Goal: Task Accomplishment & Management: Manage account settings

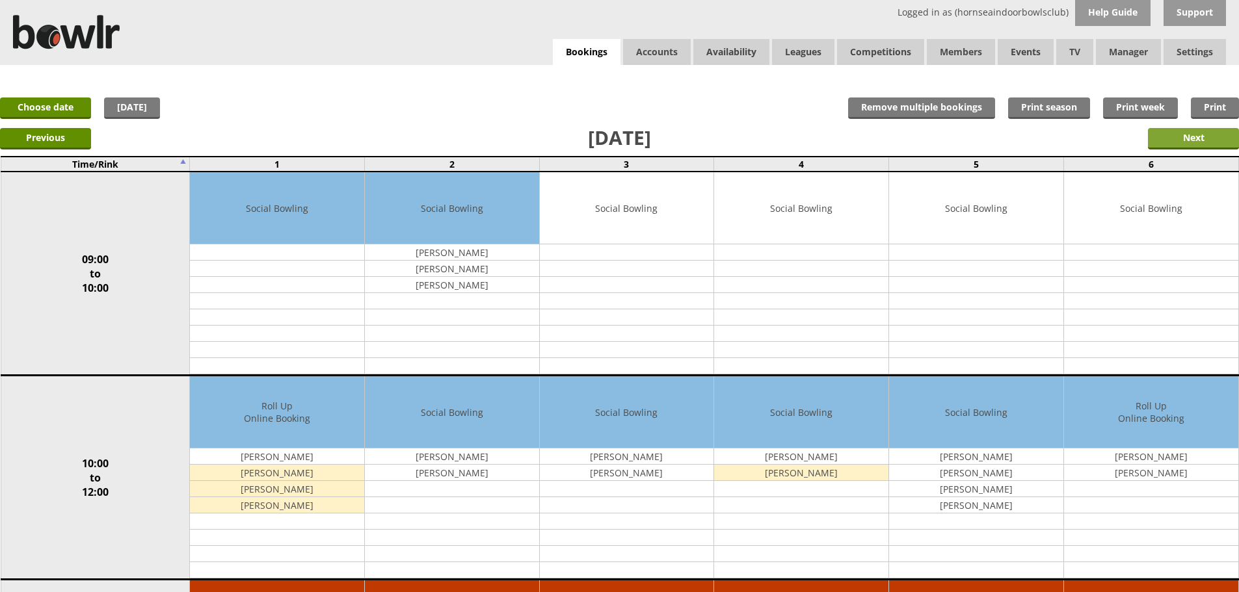
click at [1202, 139] on input "Next" at bounding box center [1193, 138] width 91 height 21
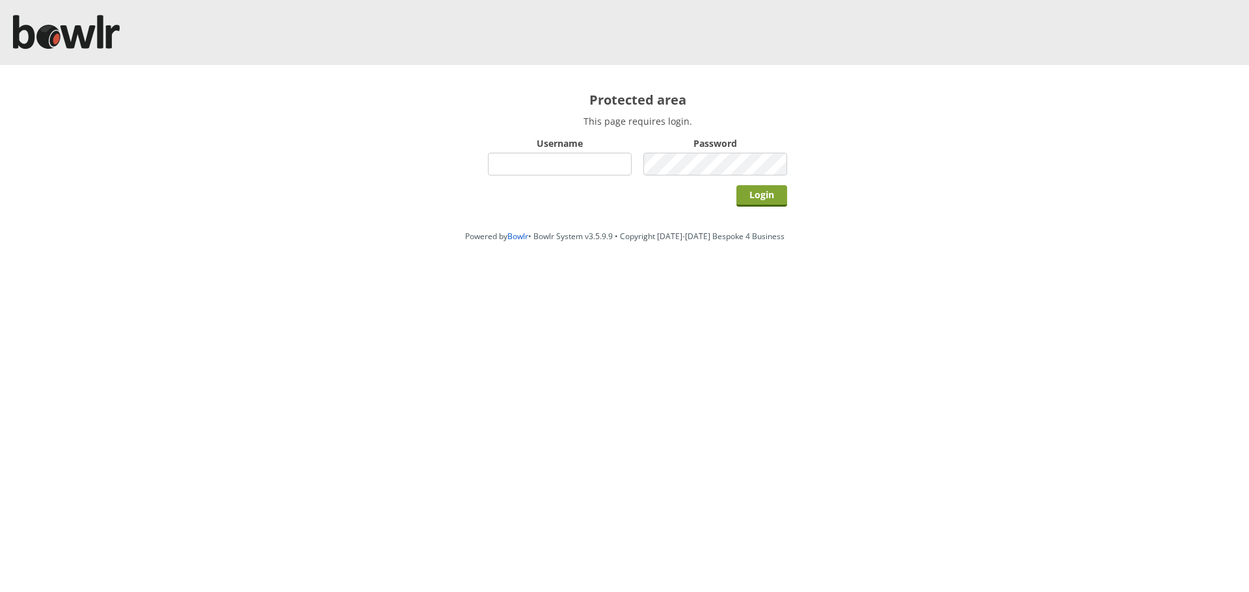
type input "hornseaindoorbowlsclub"
click at [750, 195] on input "Login" at bounding box center [761, 195] width 51 height 21
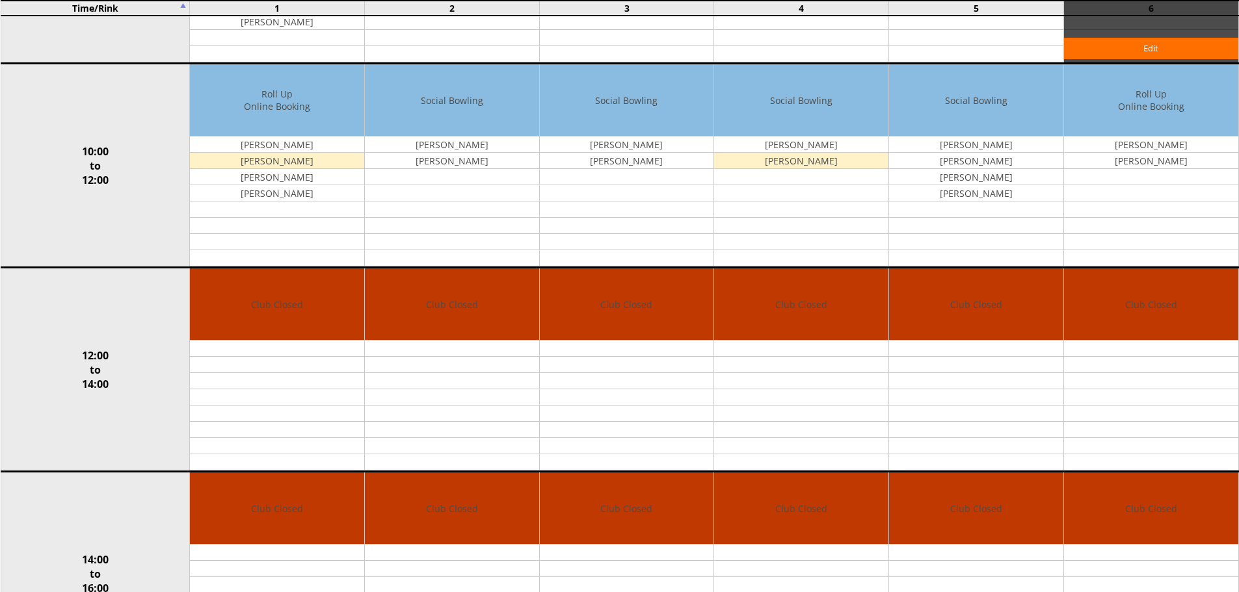
scroll to position [195, 0]
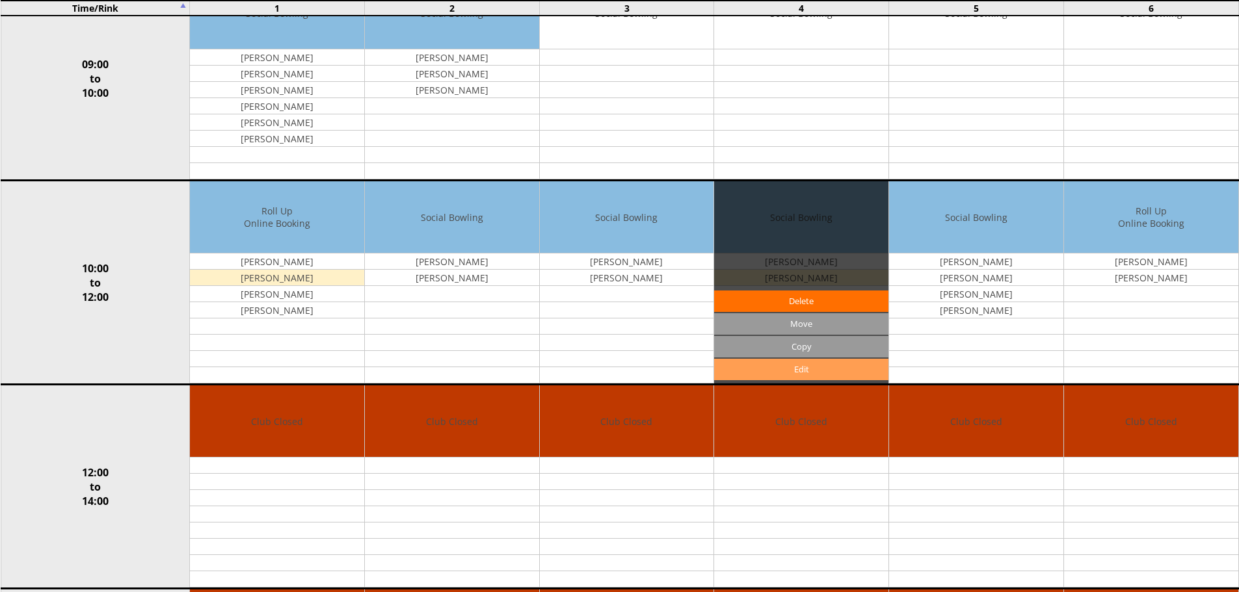
click at [808, 372] on link "Edit" at bounding box center [801, 369] width 174 height 21
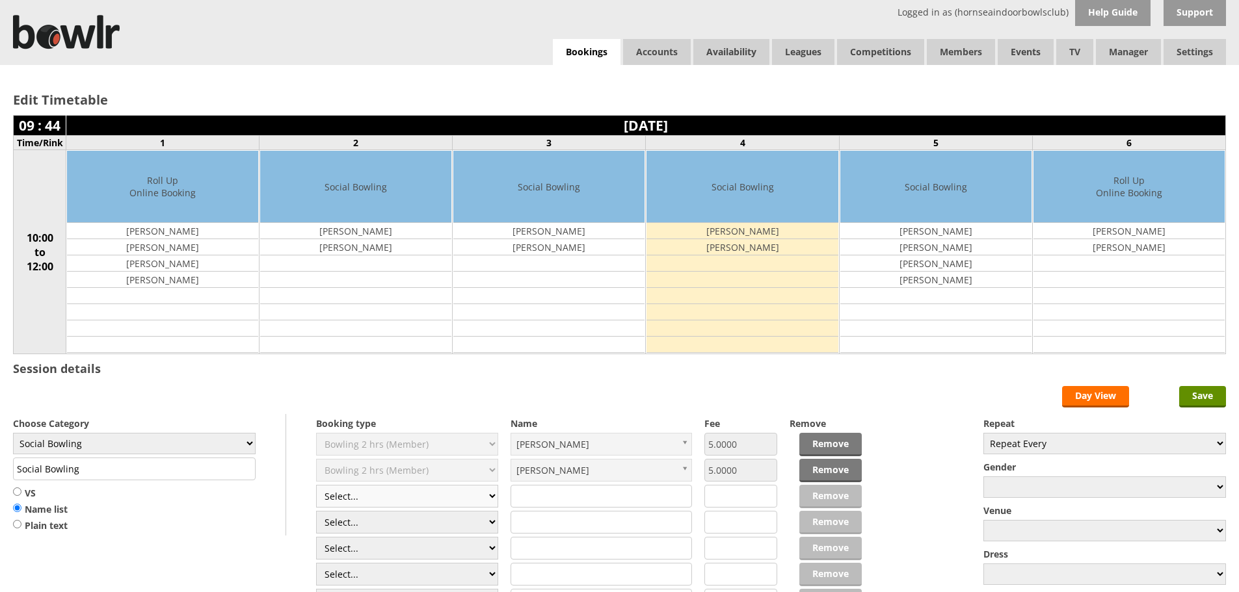
click at [490, 497] on select "Select... Club Competition (Member) Club Competition (Visitor) National (Member…" at bounding box center [407, 496] width 182 height 23
select select "1_50"
click at [316, 485] on select "Select... Club Competition (Member) Club Competition (Visitor) National (Member…" at bounding box center [407, 496] width 182 height 23
type input "5.0000"
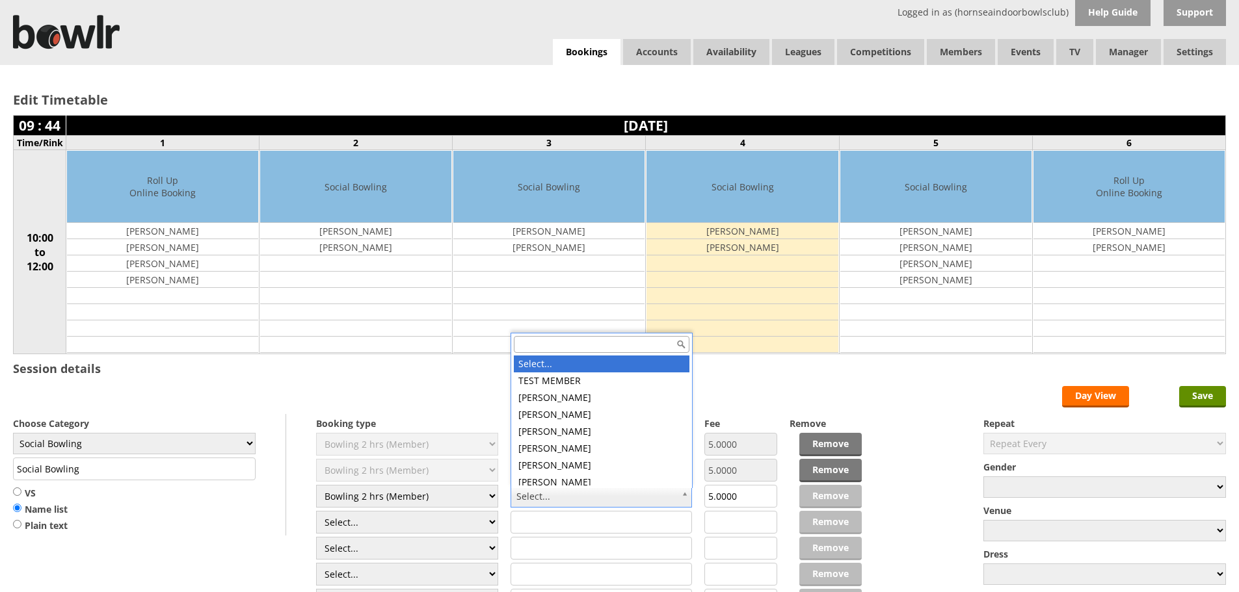
click at [590, 344] on input "text" at bounding box center [602, 344] width 176 height 17
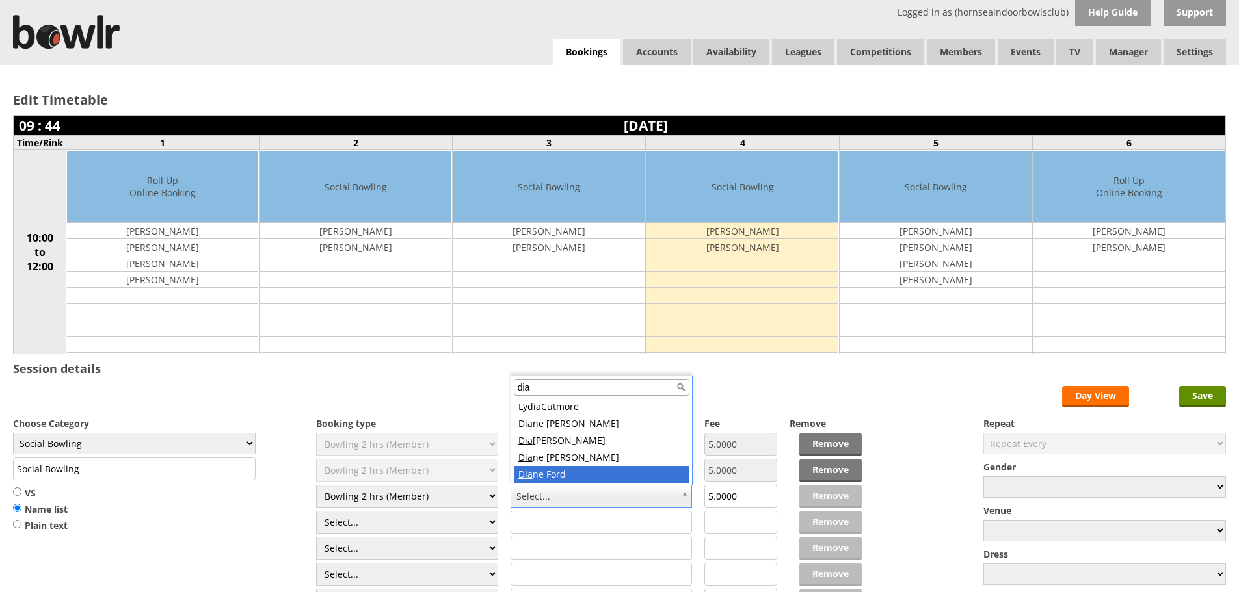
type input "dia"
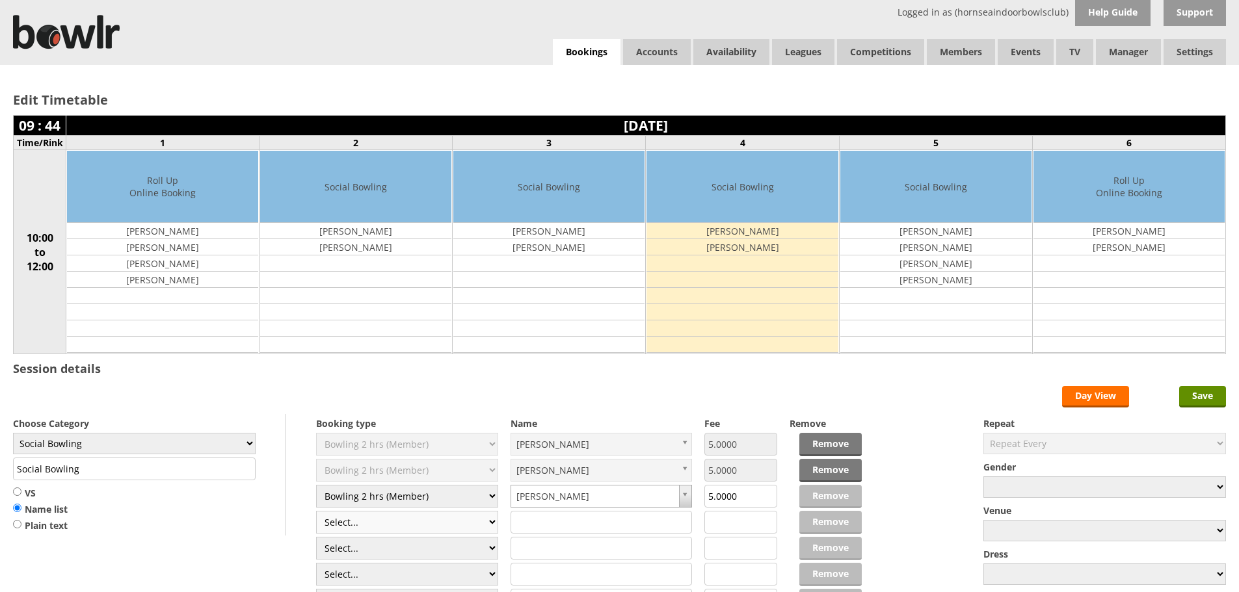
click at [495, 523] on select "Select... Club Competition (Member) Club Competition (Visitor) National (Member…" at bounding box center [407, 522] width 182 height 23
select select "1_50"
click at [316, 511] on select "Select... Club Competition (Member) Club Competition (Visitor) National (Member…" at bounding box center [407, 522] width 182 height 23
type input "5.0000"
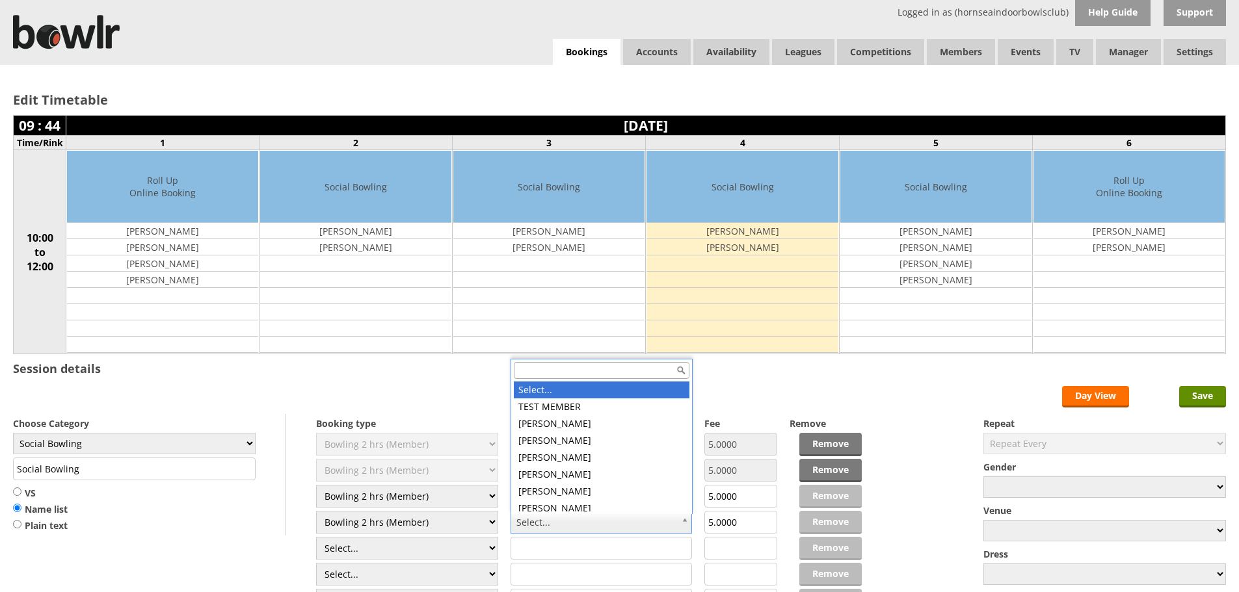
click at [538, 369] on input "text" at bounding box center [602, 370] width 176 height 17
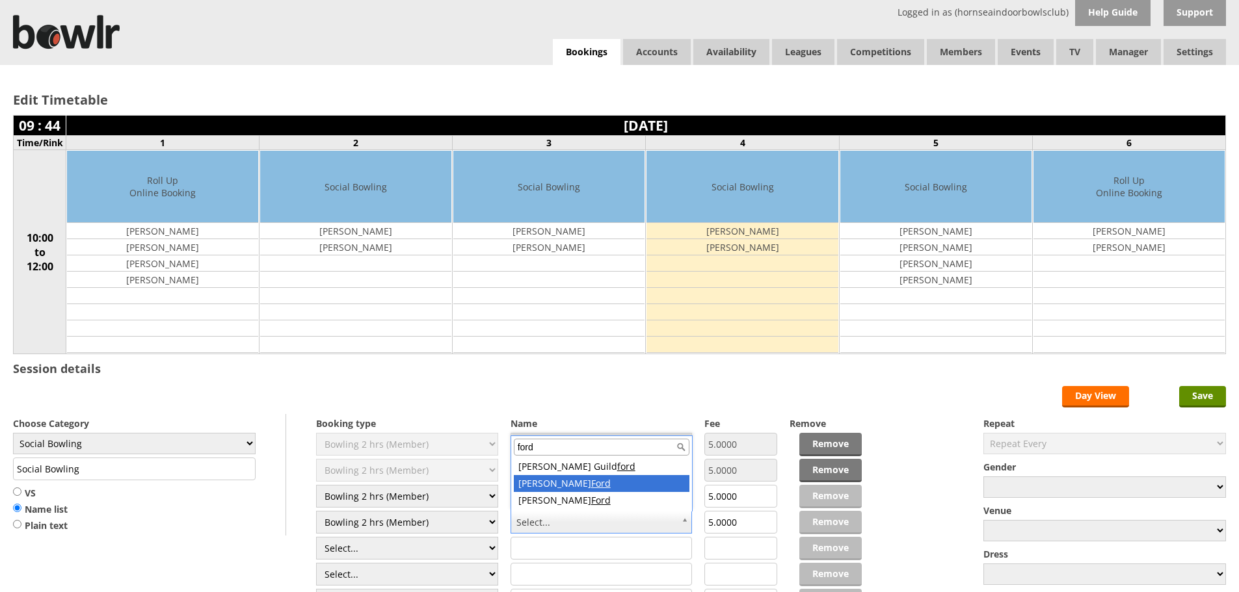
type input "ford"
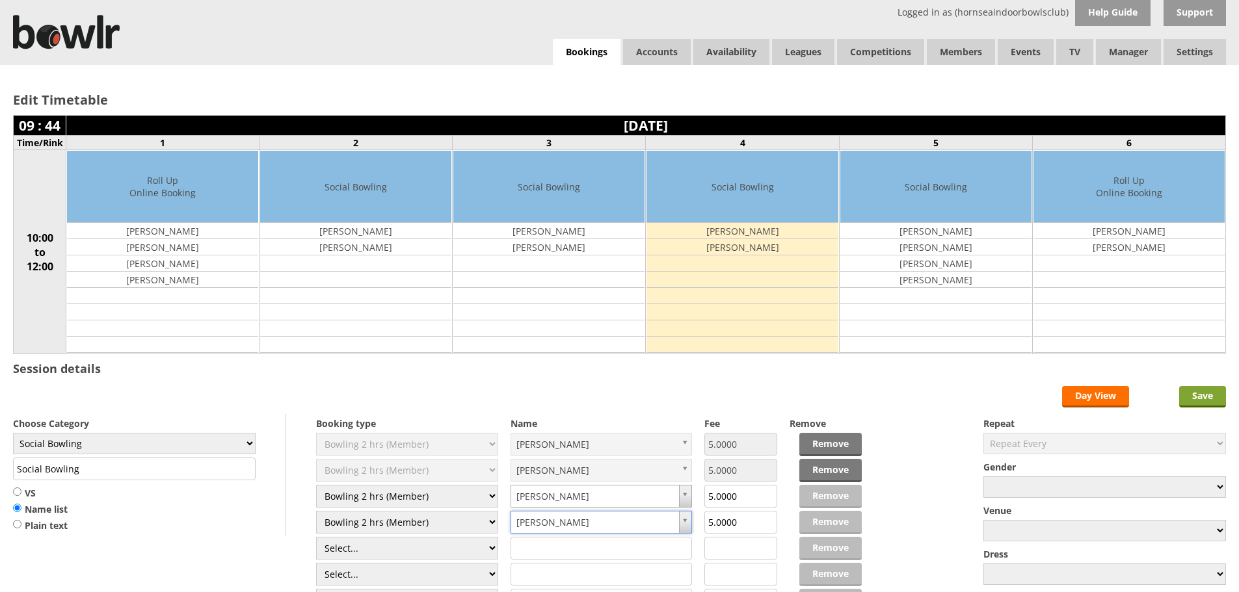
click at [1206, 395] on input "Save" at bounding box center [1202, 396] width 47 height 21
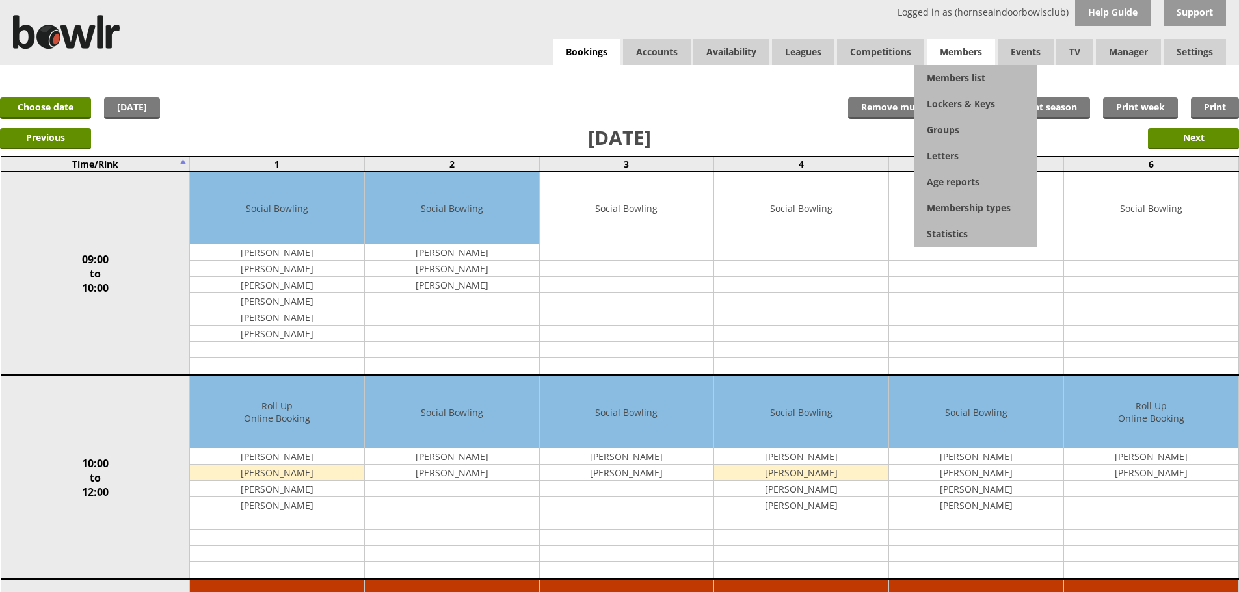
click at [945, 46] on span "Members" at bounding box center [961, 52] width 68 height 26
click at [964, 75] on link "Members list" at bounding box center [976, 78] width 124 height 26
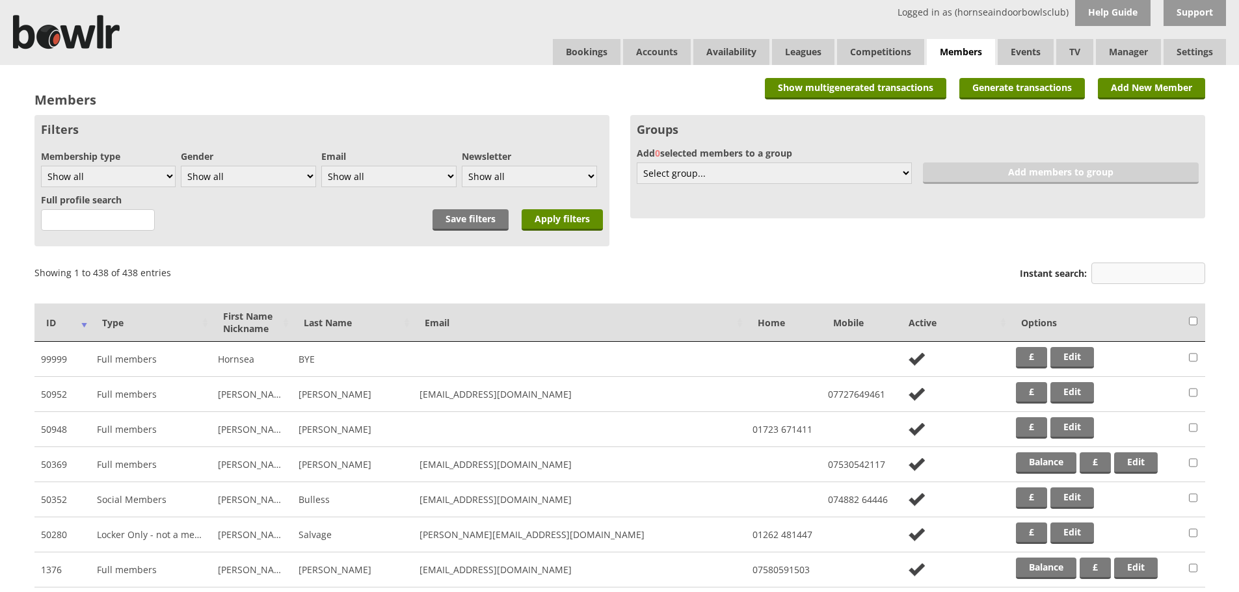
click at [1115, 275] on input "Instant search:" at bounding box center [1148, 273] width 114 height 21
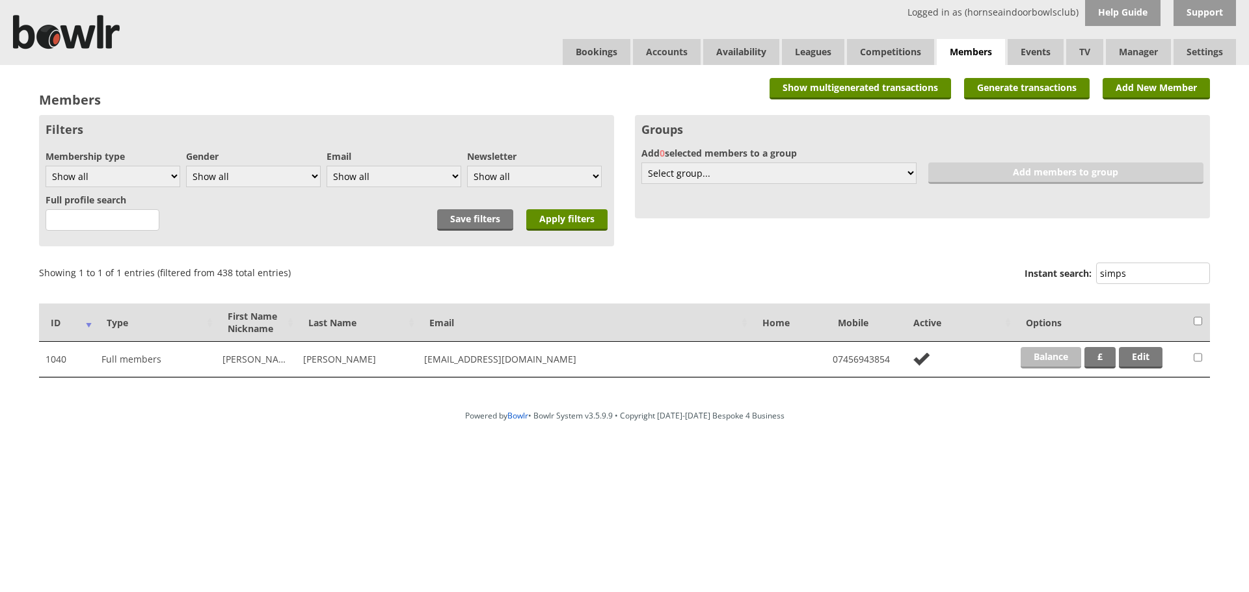
type input "simps"
click at [1063, 355] on link "Balance" at bounding box center [1050, 357] width 60 height 21
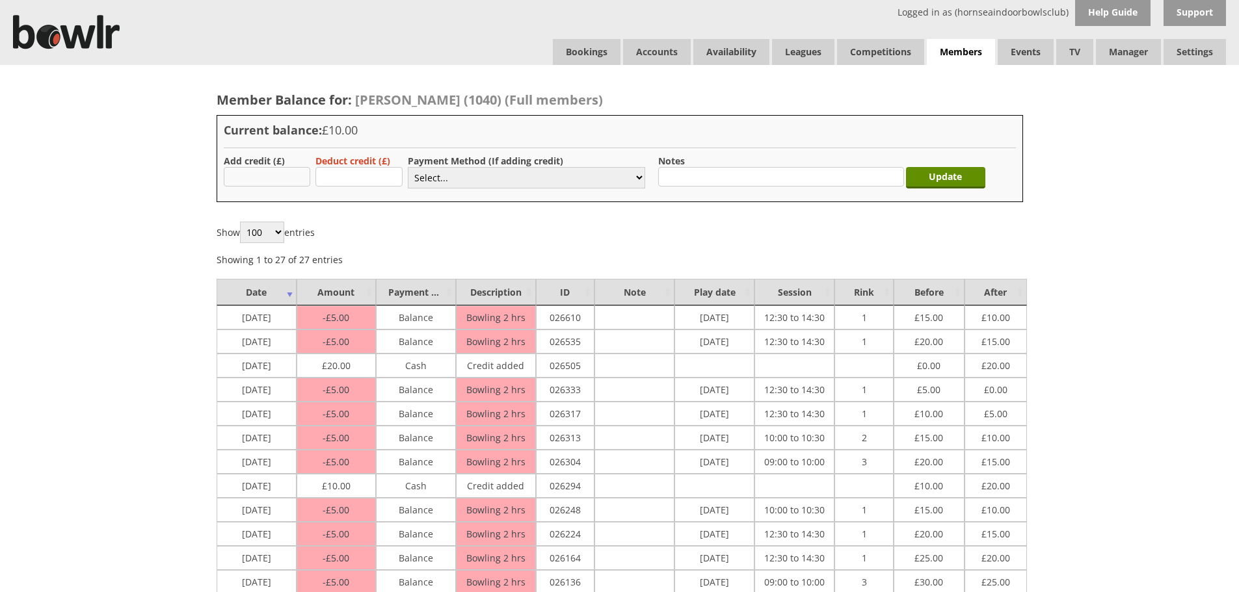
click at [259, 176] on input "text" at bounding box center [267, 177] width 87 height 20
type input "10.00"
click at [489, 179] on select "Select... Cash Card Cheque Bank Transfer Other Member Card Gift Voucher Balance" at bounding box center [526, 177] width 237 height 21
select select "1"
click at [408, 167] on select "Select... Cash Card Cheque Bank Transfer Other Member Card Gift Voucher Balance" at bounding box center [526, 177] width 237 height 21
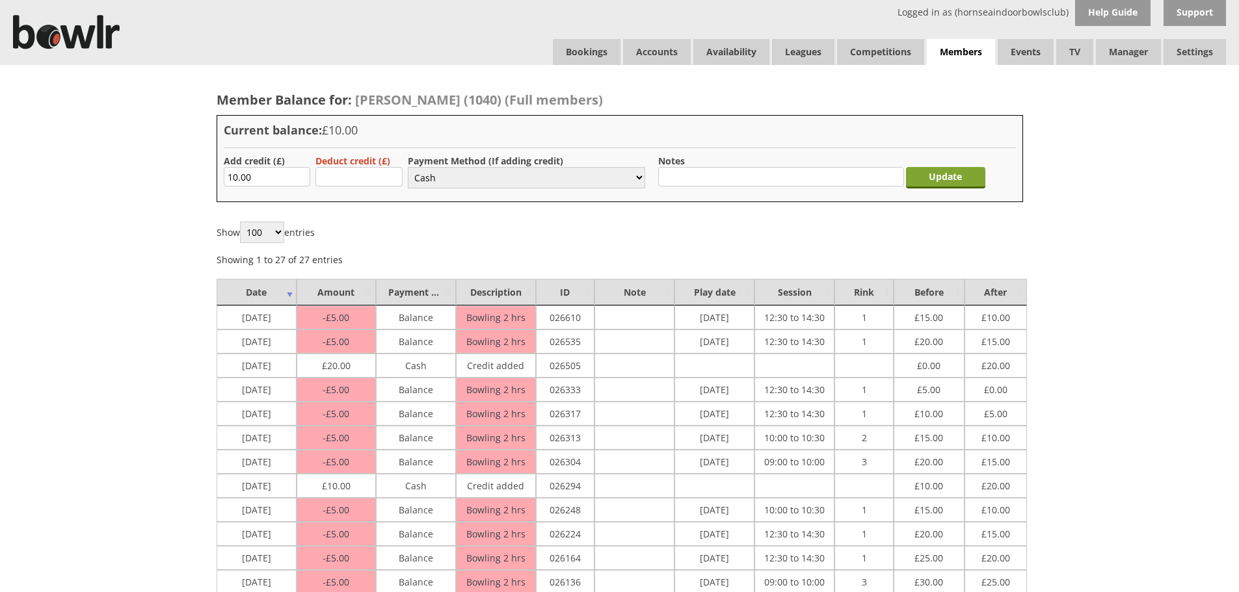
click at [956, 171] on input "Update" at bounding box center [945, 177] width 79 height 21
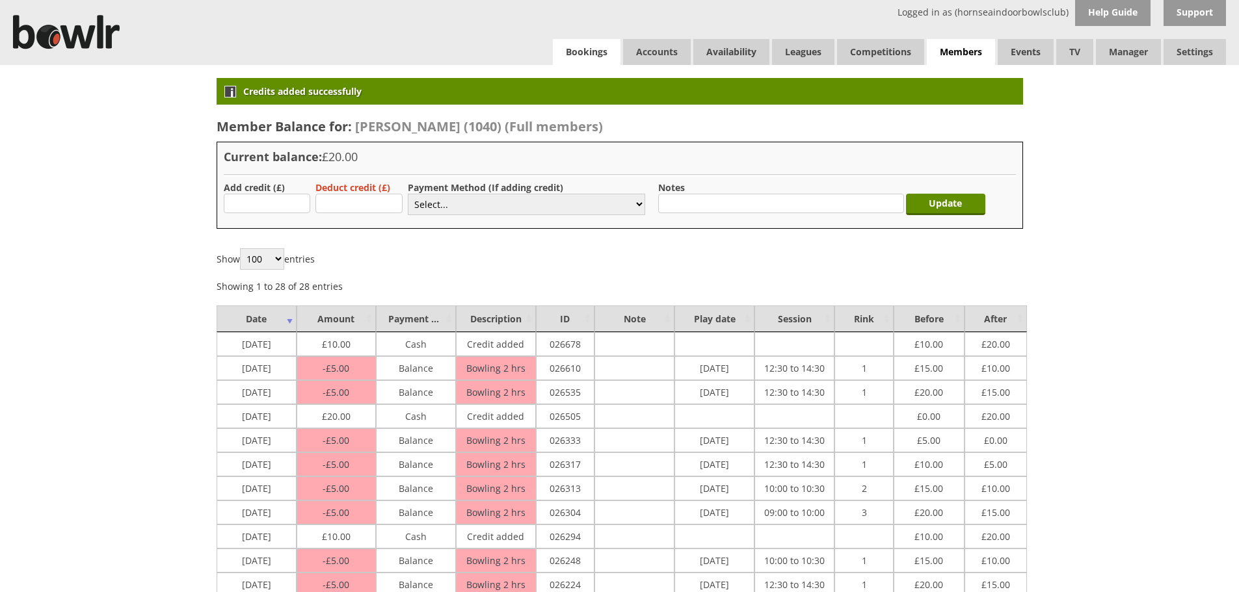
click at [598, 57] on link "Bookings" at bounding box center [587, 52] width 68 height 26
